Goal: Check status: Check status

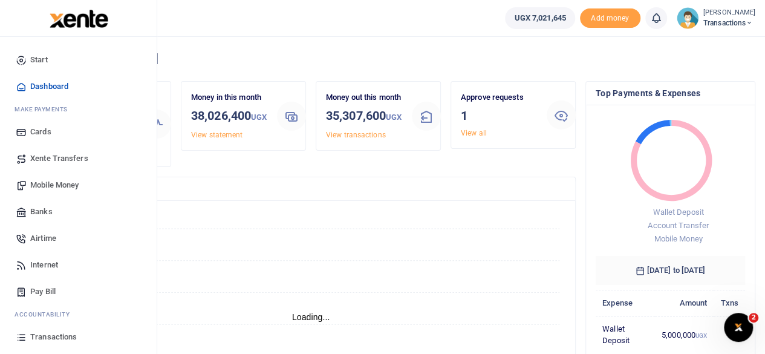
click at [48, 336] on span "Transactions" at bounding box center [53, 337] width 47 height 12
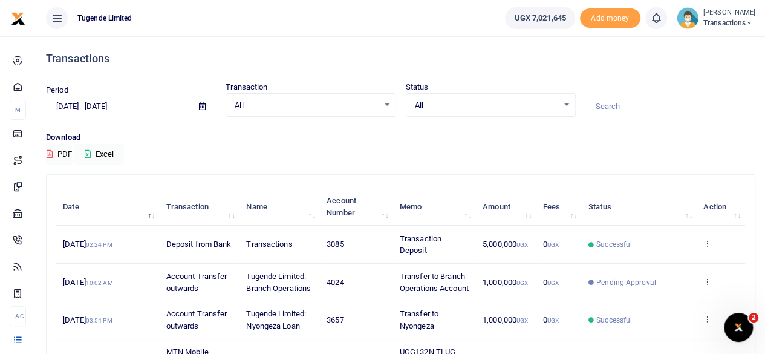
click at [200, 116] on span at bounding box center [202, 106] width 27 height 21
click at [201, 110] on span at bounding box center [202, 106] width 27 height 21
click at [201, 106] on icon at bounding box center [202, 106] width 7 height 8
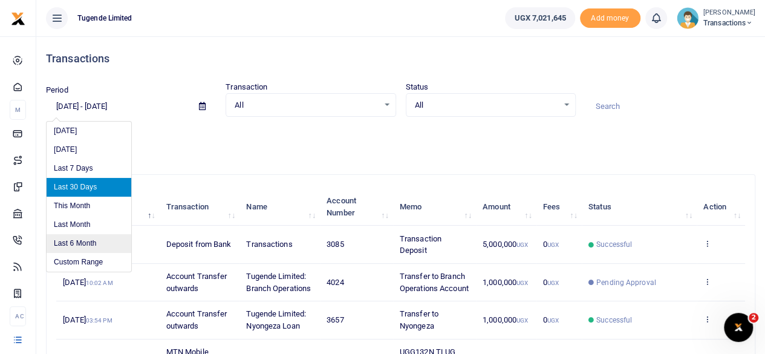
click at [77, 244] on li "Last 6 Month" at bounding box center [89, 243] width 85 height 19
type input "[DATE] - [DATE]"
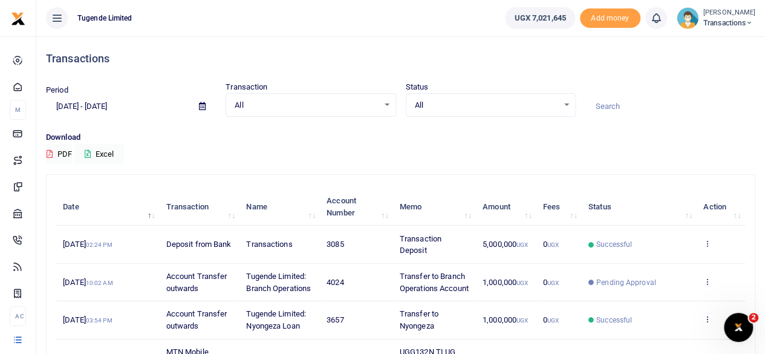
click at [608, 106] on input at bounding box center [670, 106] width 170 height 21
paste input "UGD105Y"
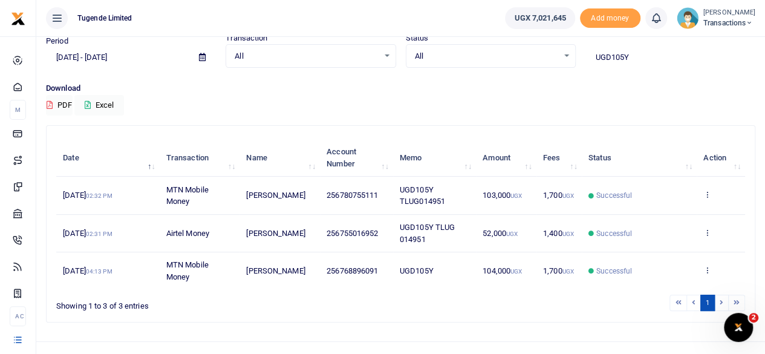
scroll to position [65, 0]
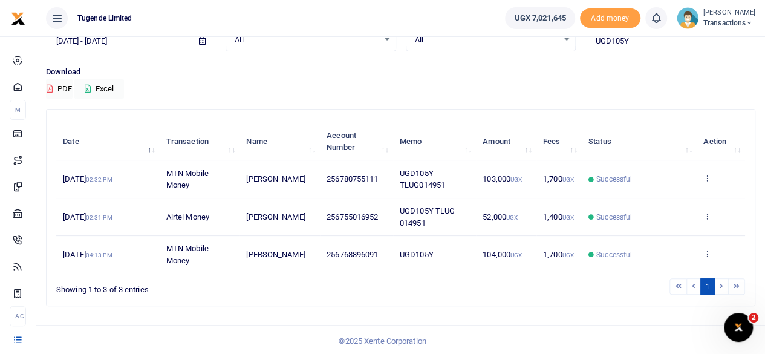
type input "UGD105Y"
